Goal: Answer question/provide support

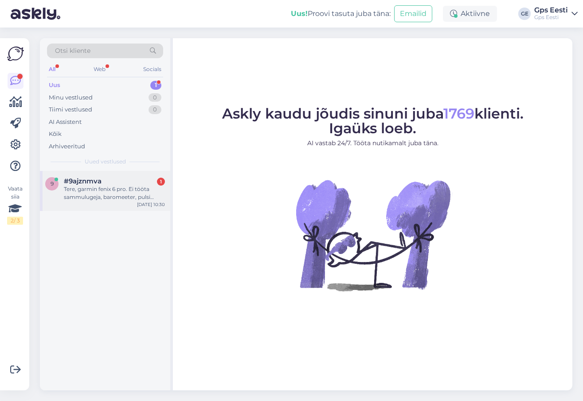
click at [100, 188] on div "Tere, garmin fenix 6 pro. Ei tööta sammulugeja, baromeeter, pulsi andur. Tehase…" at bounding box center [114, 193] width 101 height 16
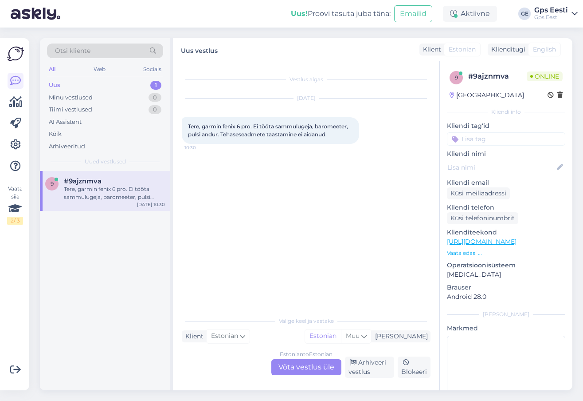
click at [296, 369] on div "Estonian to Estonian Võta vestlus üle" at bounding box center [306, 367] width 70 height 16
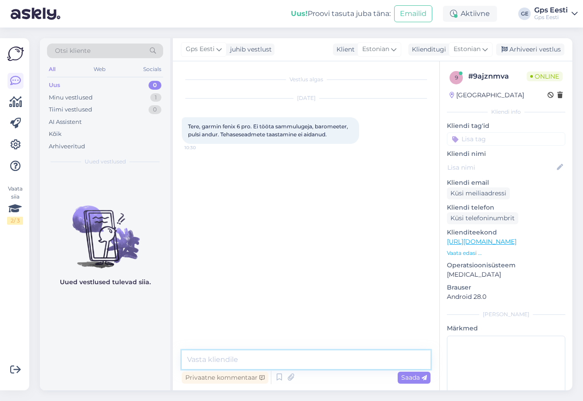
click at [257, 357] on textarea at bounding box center [306, 359] width 249 height 19
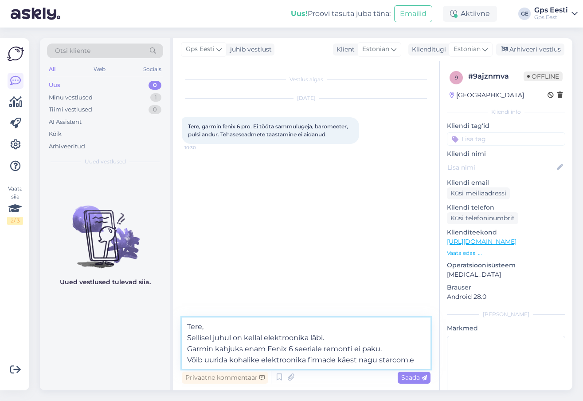
type textarea "Tere, Sellisel juhul on kellal elektroonika läbi. Garmin kahjuks enam Fenix 6 s…"
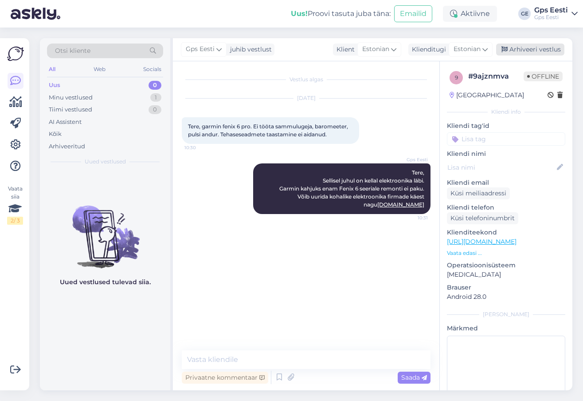
click at [543, 48] on div "Arhiveeri vestlus" at bounding box center [530, 49] width 68 height 12
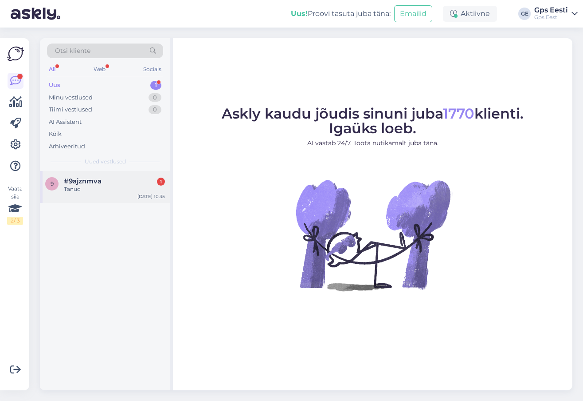
drag, startPoint x: 65, startPoint y: 178, endPoint x: 63, endPoint y: 173, distance: 5.1
click at [65, 178] on span "#9ajznmva" at bounding box center [83, 181] width 38 height 8
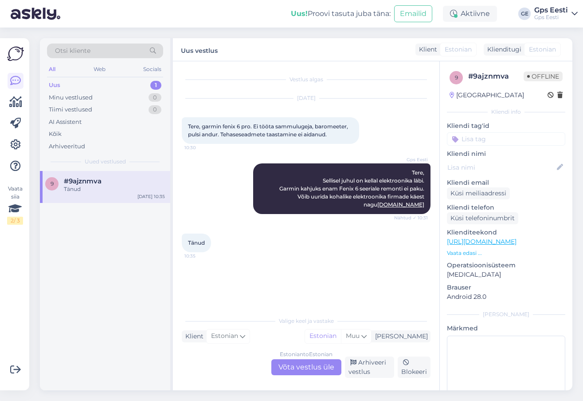
click at [317, 368] on div "Estonian to Estonian Võta vestlus üle" at bounding box center [306, 367] width 70 height 16
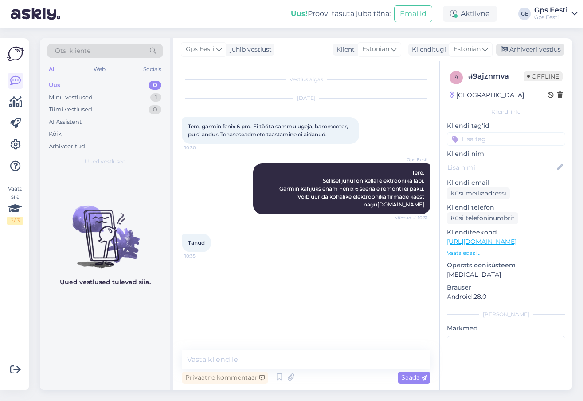
click at [554, 48] on div "Arhiveeri vestlus" at bounding box center [530, 49] width 68 height 12
